Goal: Task Accomplishment & Management: Manage account settings

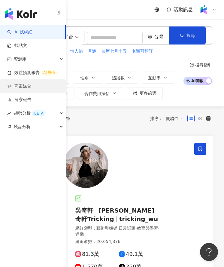
click at [17, 89] on link "商案媒合" at bounding box center [19, 86] width 24 height 6
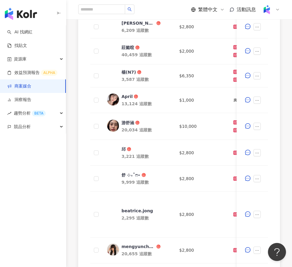
scroll to position [327, 0]
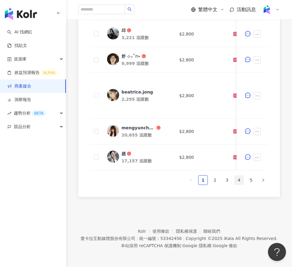
click at [224, 178] on link "4" at bounding box center [239, 180] width 9 height 9
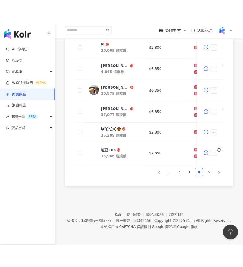
scroll to position [331, 0]
